Goal: Information Seeking & Learning: Stay updated

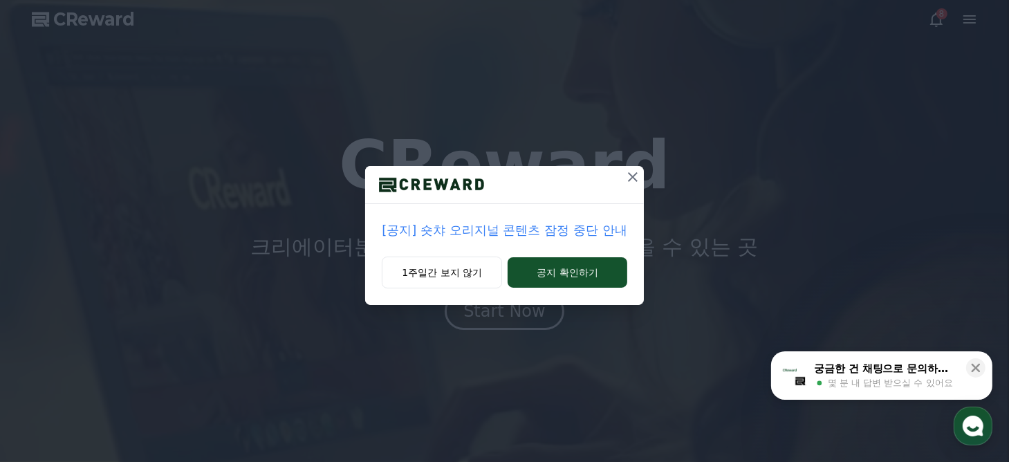
click at [633, 180] on icon at bounding box center [632, 177] width 17 height 17
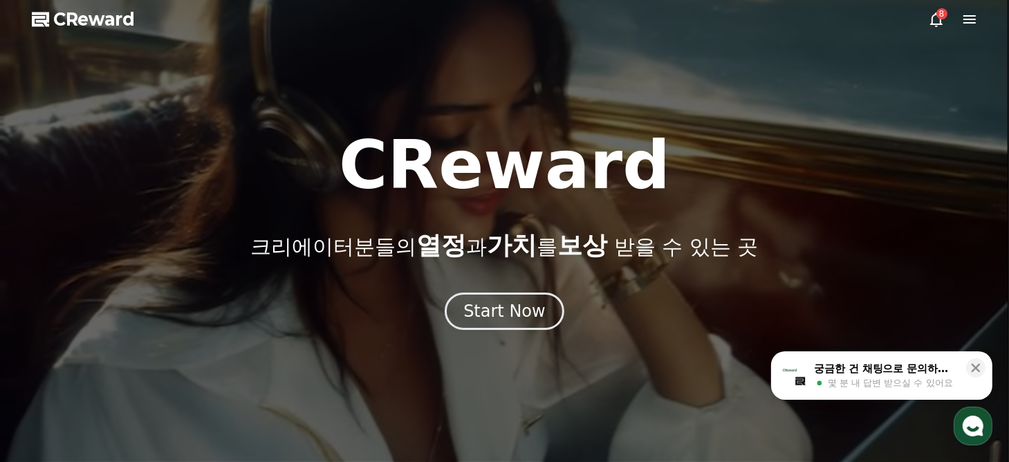
click at [946, 15] on div "8" at bounding box center [941, 13] width 11 height 11
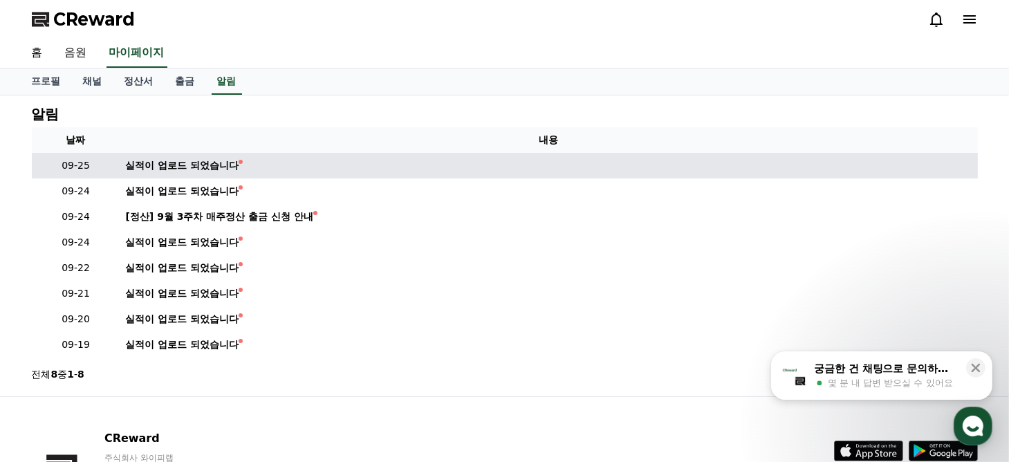
click at [385, 154] on td "실적이 업로드 되었습니다" at bounding box center [549, 166] width 858 height 26
click at [248, 164] on link "실적이 업로드 되었습니다" at bounding box center [549, 165] width 846 height 15
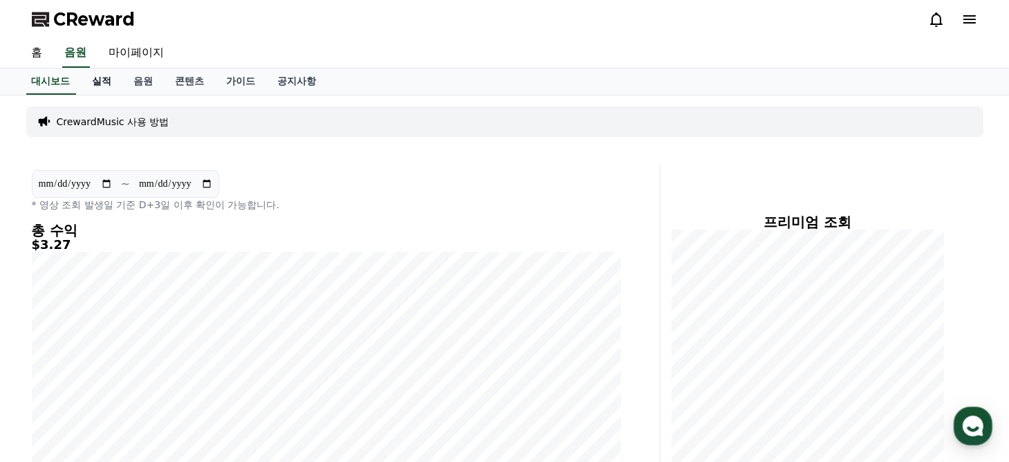
click at [102, 82] on link "실적" at bounding box center [102, 81] width 41 height 26
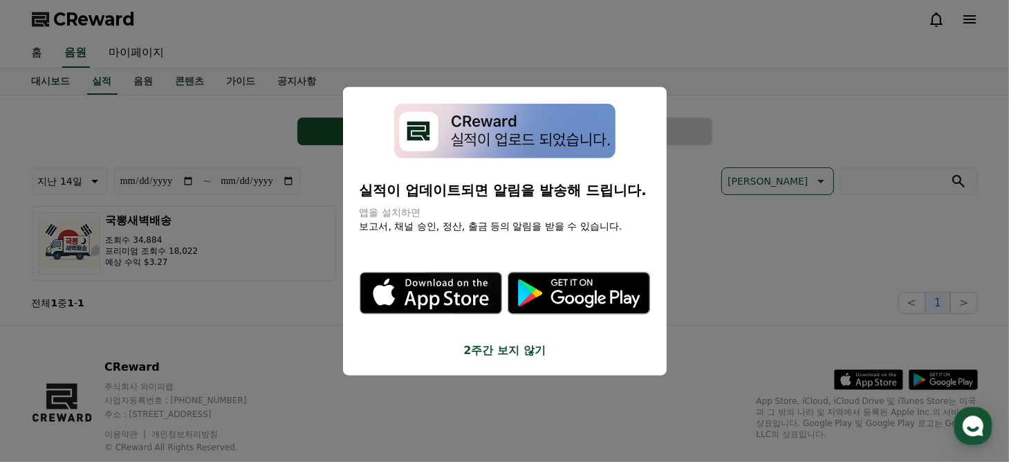
click at [609, 66] on button "close modal" at bounding box center [504, 231] width 1009 height 462
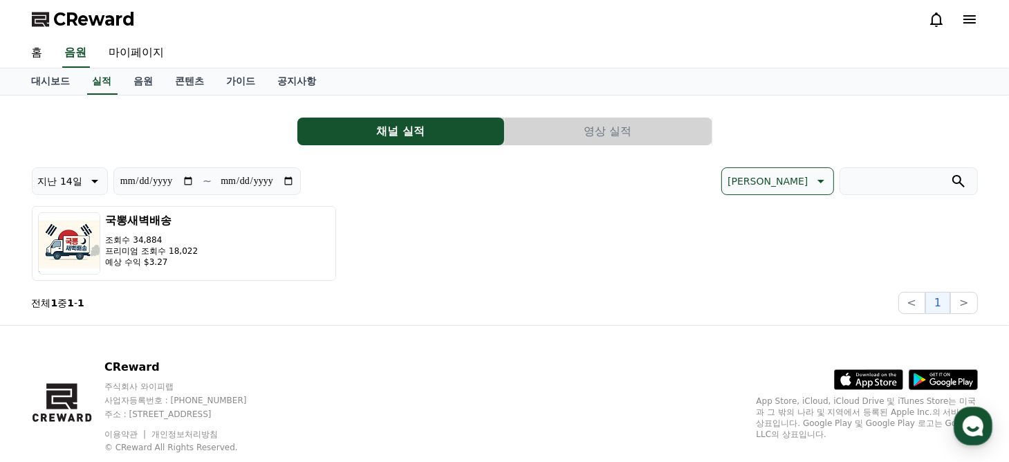
click at [548, 288] on div "**********" at bounding box center [505, 240] width 946 height 147
click at [154, 56] on link "마이페이지" at bounding box center [136, 53] width 77 height 29
select select "**********"
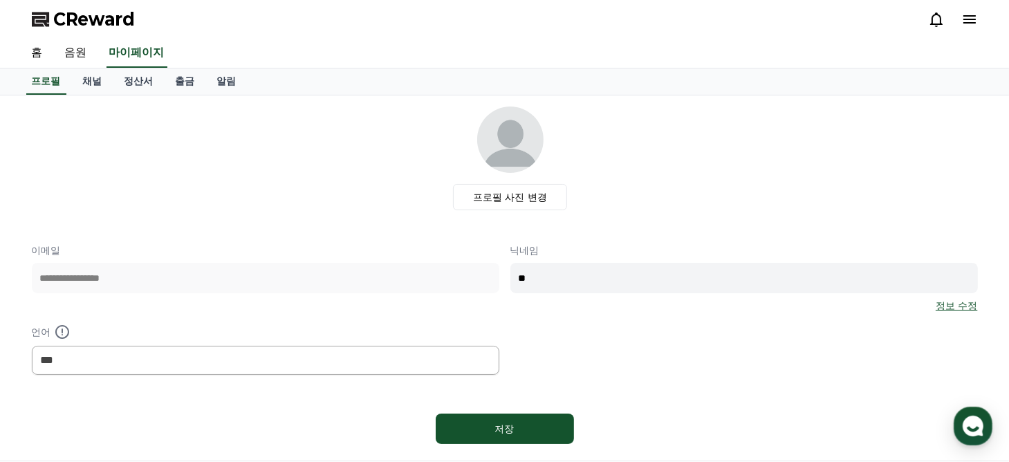
click at [111, 24] on span "CReward" at bounding box center [95, 19] width 82 height 22
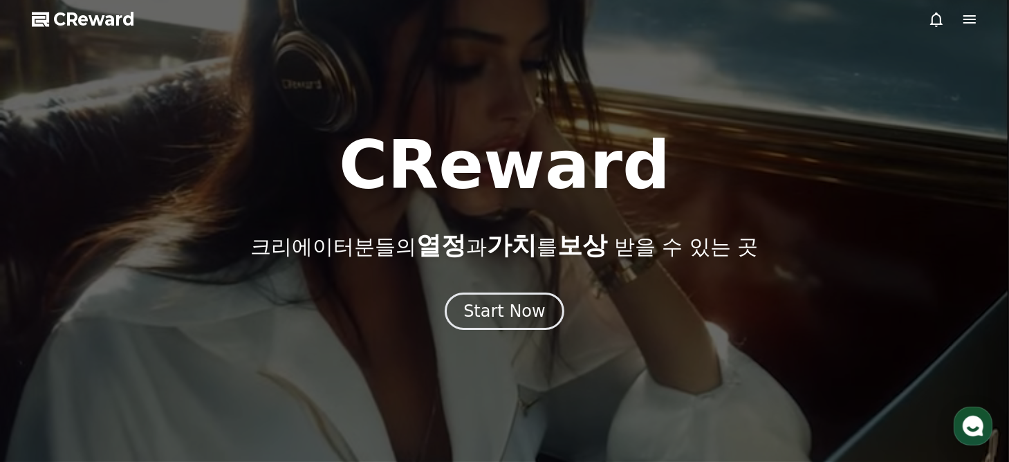
click at [974, 19] on icon at bounding box center [969, 19] width 12 height 8
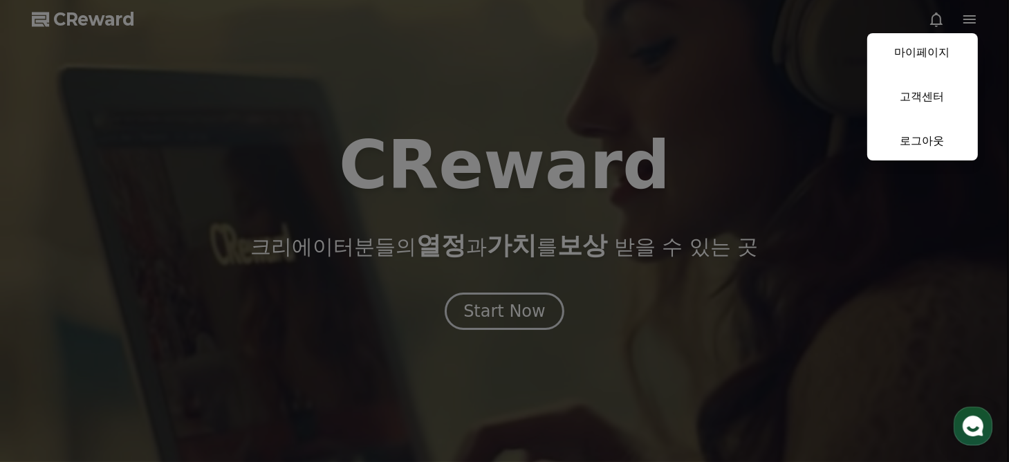
click at [592, 228] on button "close" at bounding box center [504, 231] width 1009 height 462
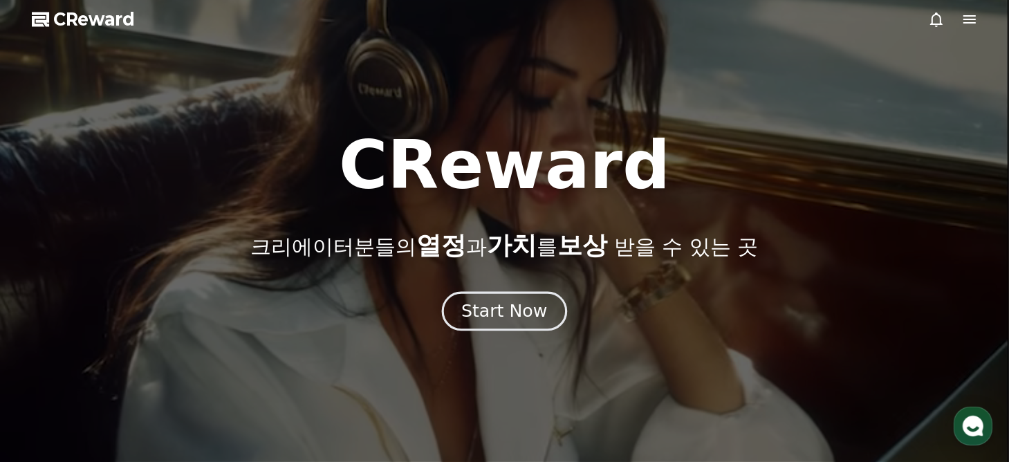
click at [497, 322] on div "Start Now" at bounding box center [504, 311] width 86 height 24
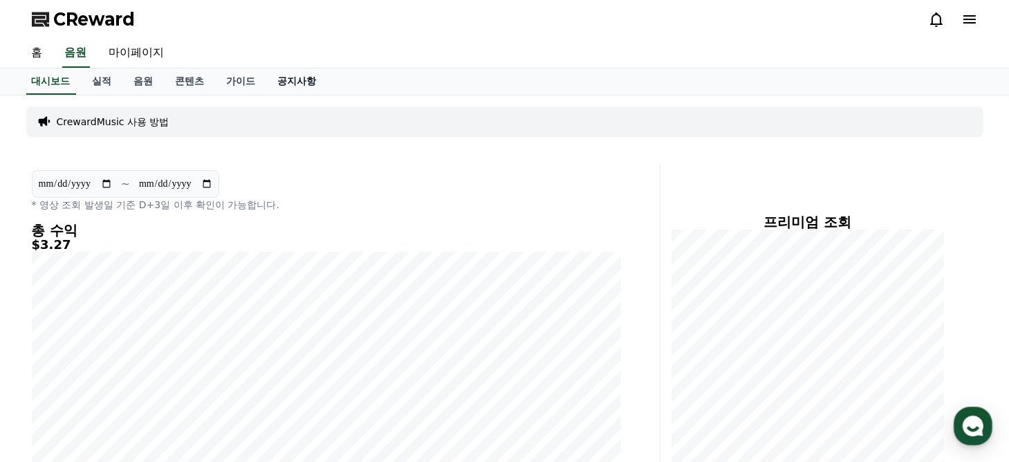
click at [313, 85] on link "공지사항" at bounding box center [297, 81] width 61 height 26
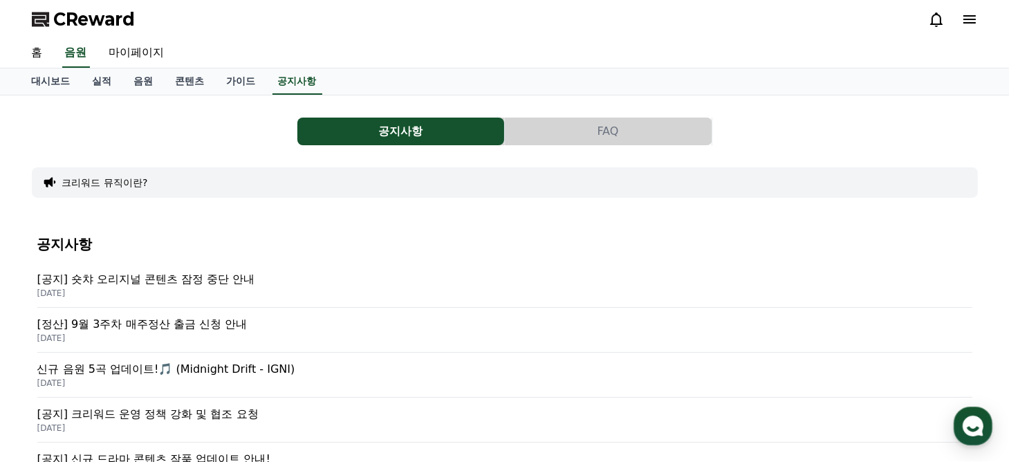
click at [198, 282] on p "[공지] 숏챠 오리지널 콘텐츠 잠정 중단 안내" at bounding box center [504, 279] width 935 height 17
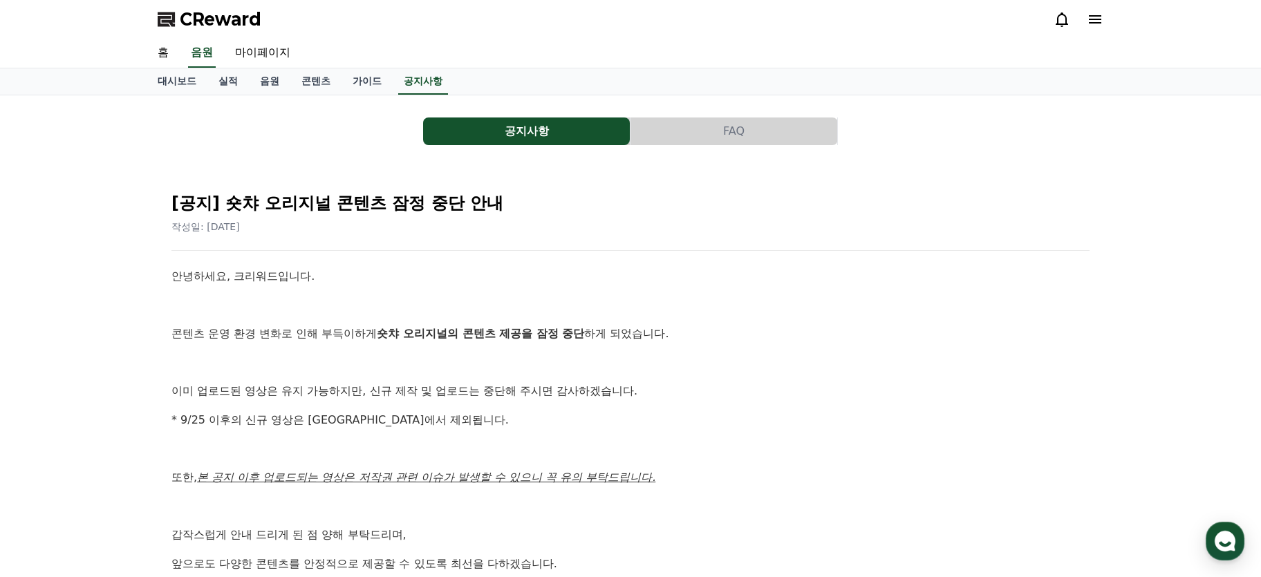
click at [638, 386] on p "이미 업로드된 영상은 유지 가능하지만, 신규 제작 및 업로드는 중단해 주시면 감사하겠습니다." at bounding box center [631, 391] width 918 height 18
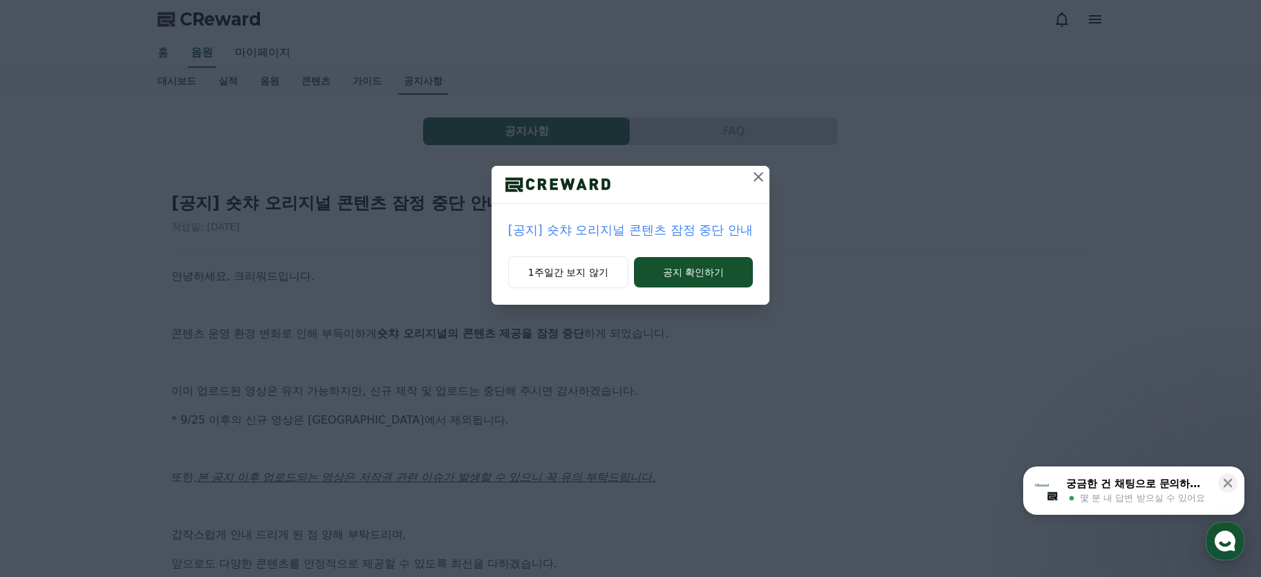
click at [755, 178] on icon at bounding box center [758, 177] width 17 height 17
click at [760, 177] on icon at bounding box center [759, 177] width 10 height 10
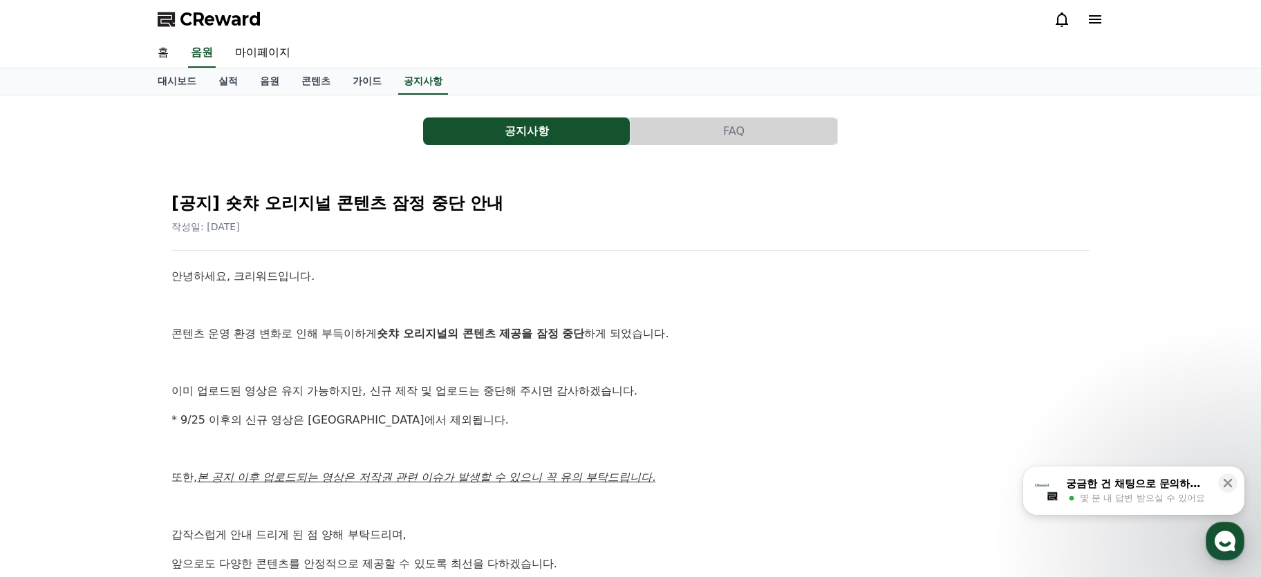
click at [827, 305] on p at bounding box center [631, 306] width 918 height 18
click at [225, 29] on span "CReward" at bounding box center [221, 19] width 82 height 22
